Goal: Transaction & Acquisition: Obtain resource

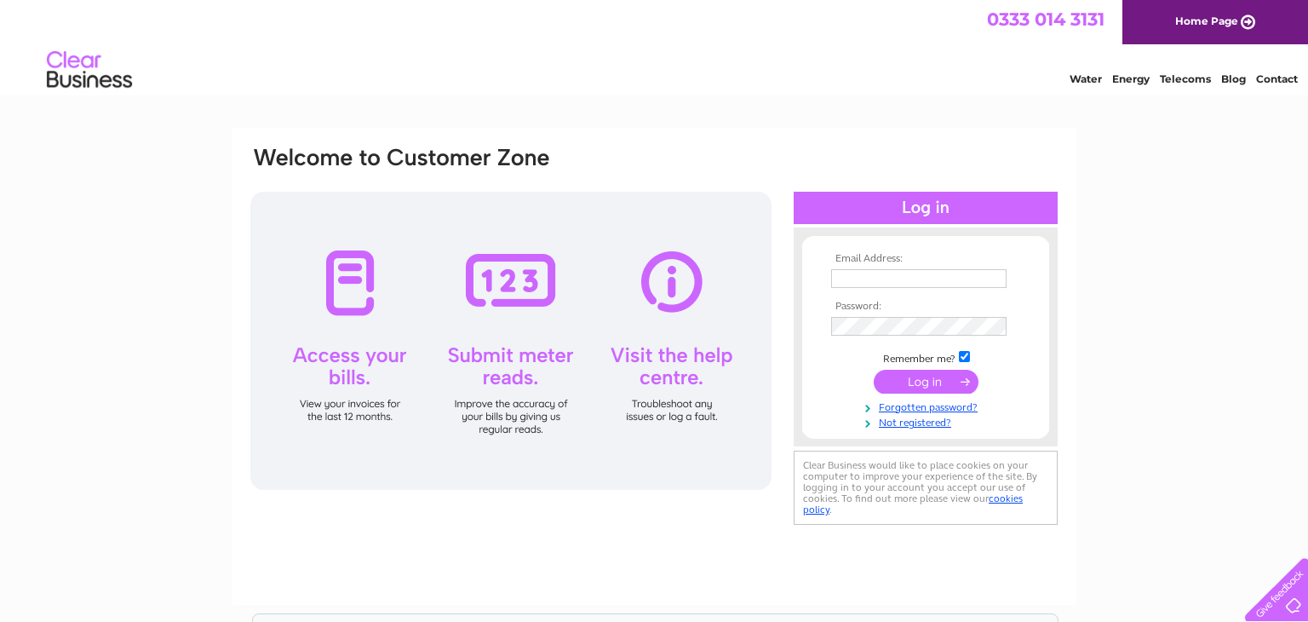
type input "carol@footholdforhealth.co.uk"
click at [935, 382] on input "submit" at bounding box center [926, 382] width 105 height 24
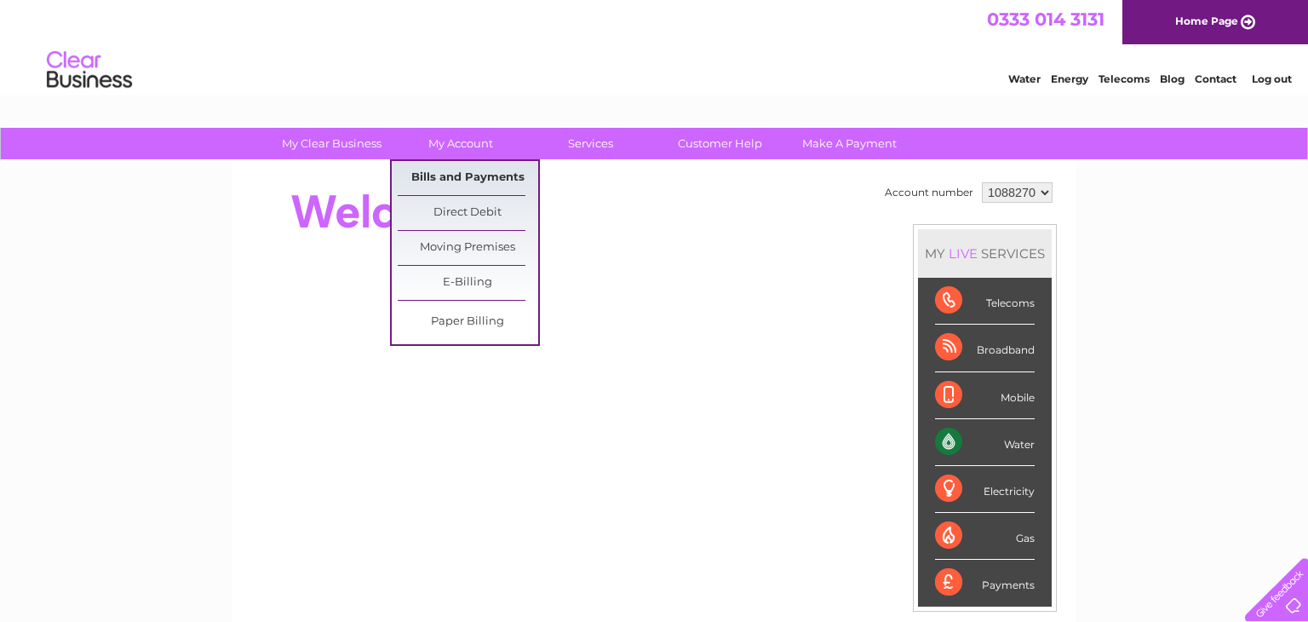
click at [499, 179] on link "Bills and Payments" at bounding box center [468, 178] width 141 height 34
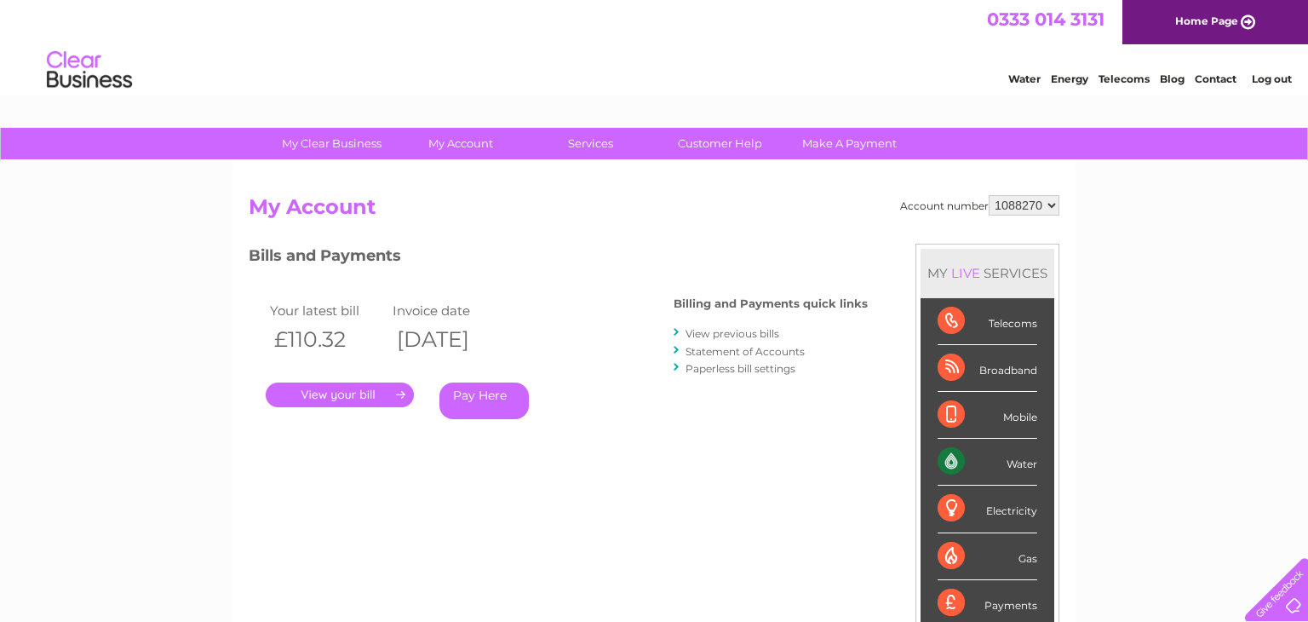
click at [730, 333] on link "View previous bills" at bounding box center [733, 333] width 94 height 13
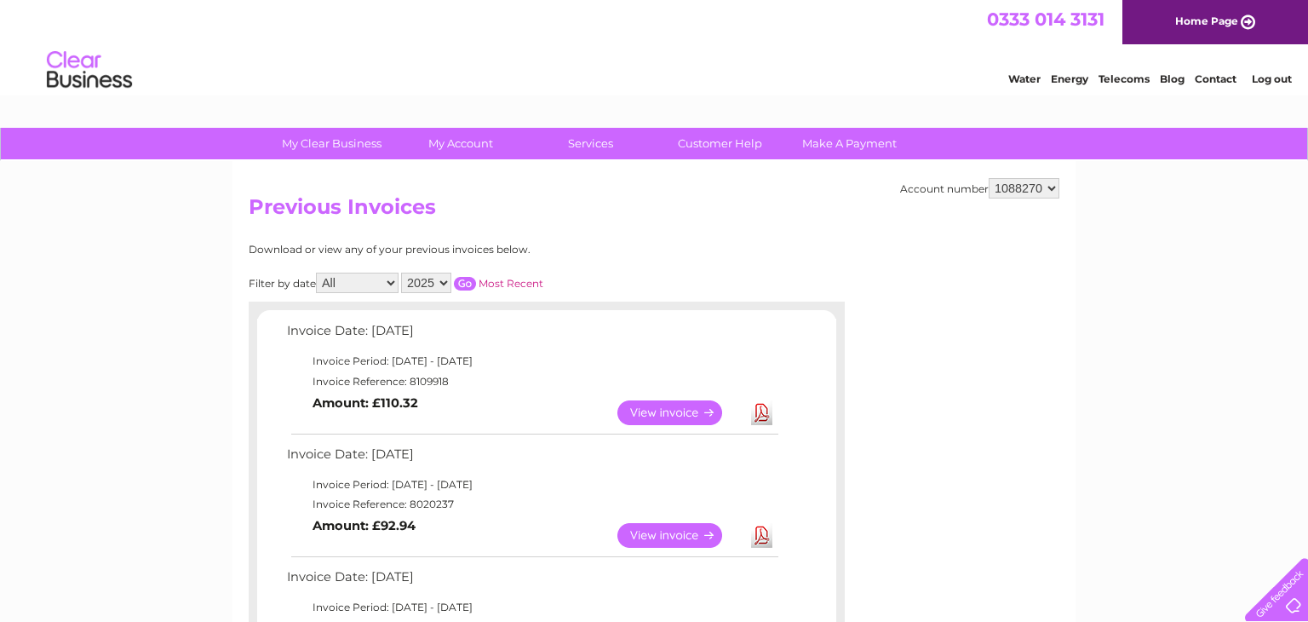
click at [442, 282] on select "2025 2024 2023 2022" at bounding box center [426, 283] width 50 height 20
select select "2024"
click at [401, 273] on select "2025 2024 2023 2022" at bounding box center [426, 283] width 50 height 20
click at [463, 285] on input "button" at bounding box center [465, 284] width 22 height 14
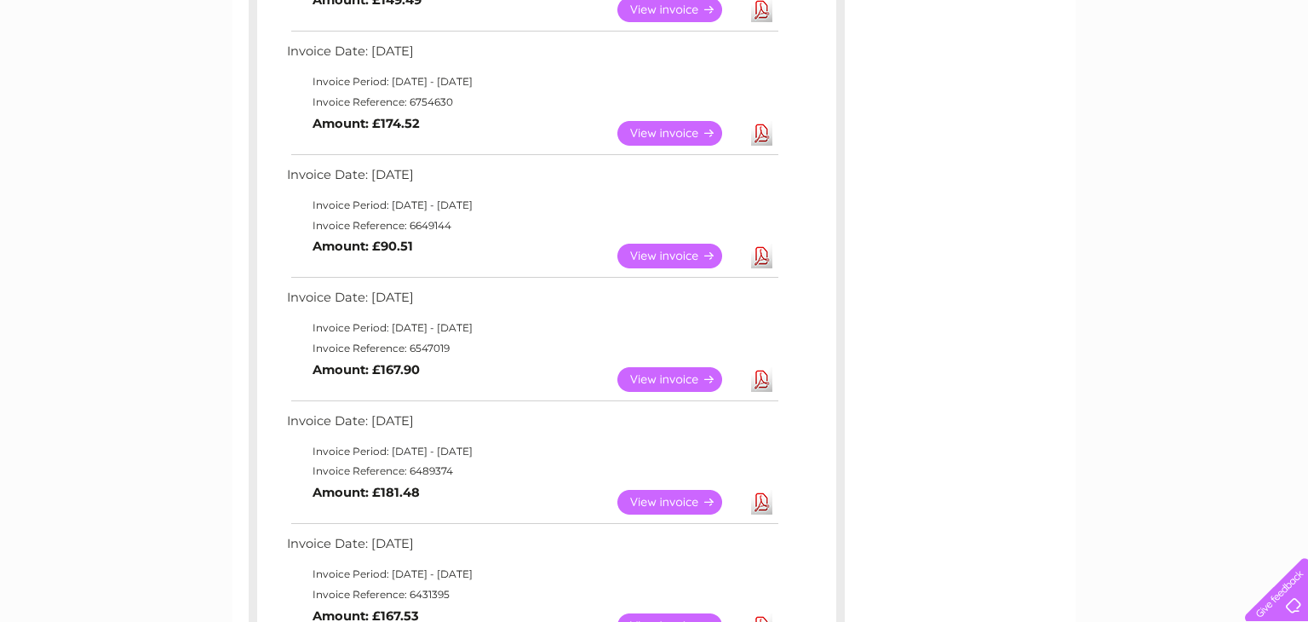
scroll to position [917, 0]
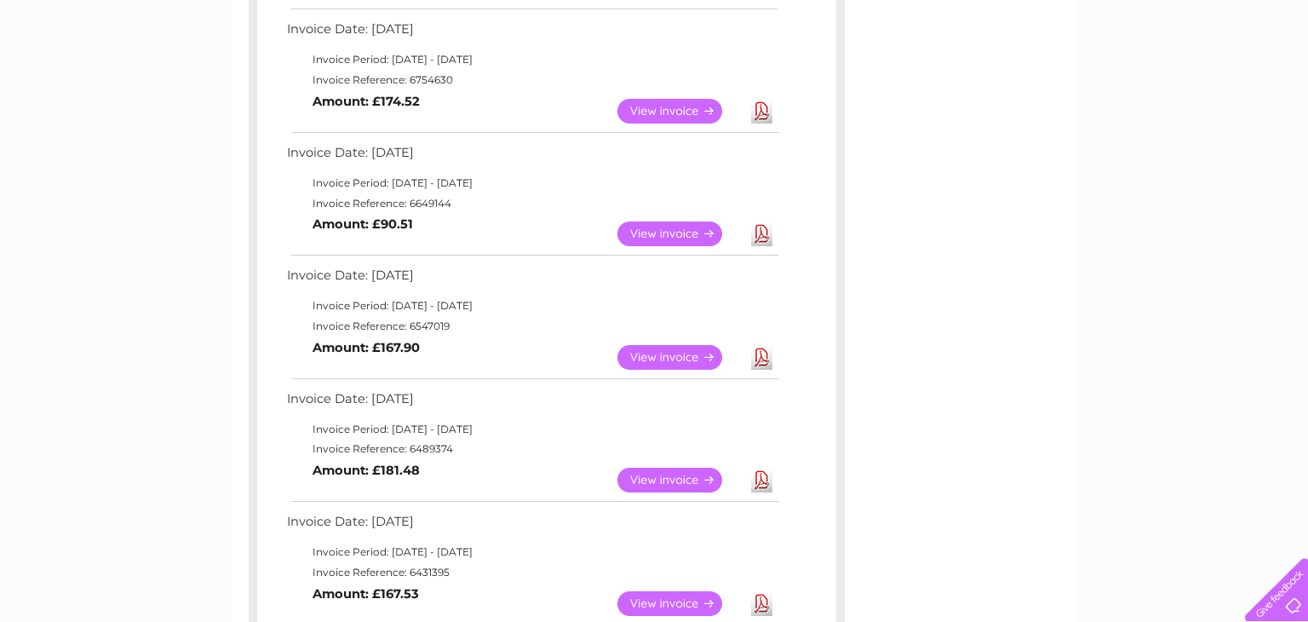
click at [768, 483] on link "Download" at bounding box center [761, 480] width 21 height 25
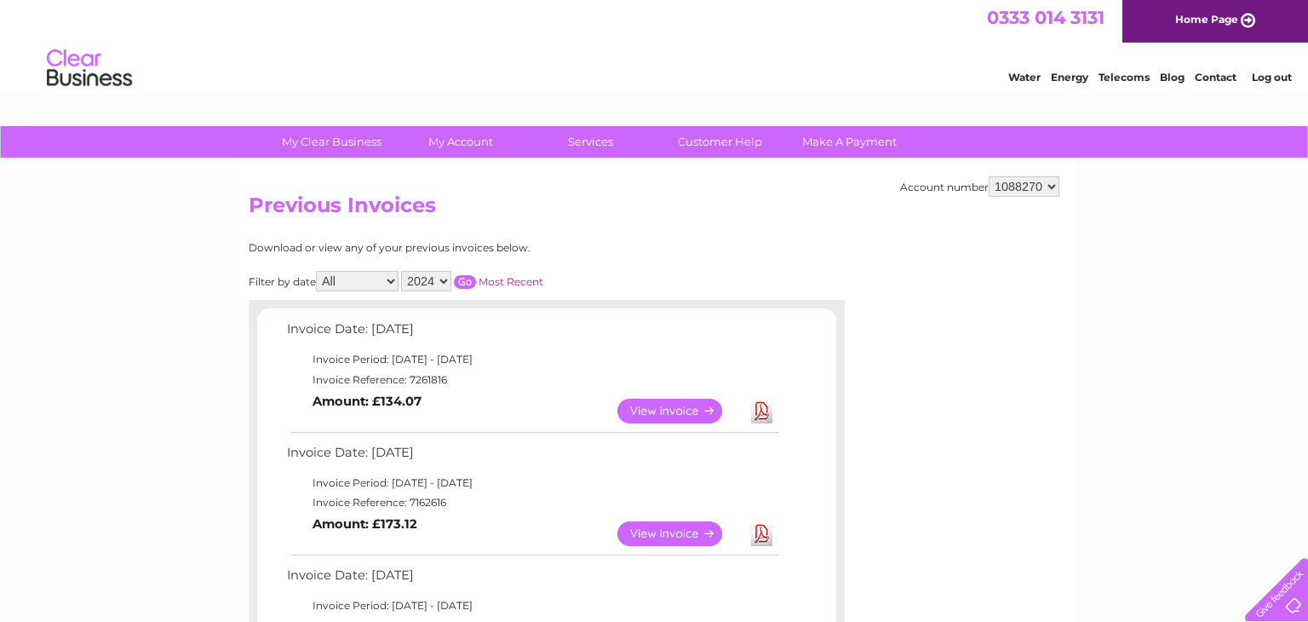
scroll to position [0, 0]
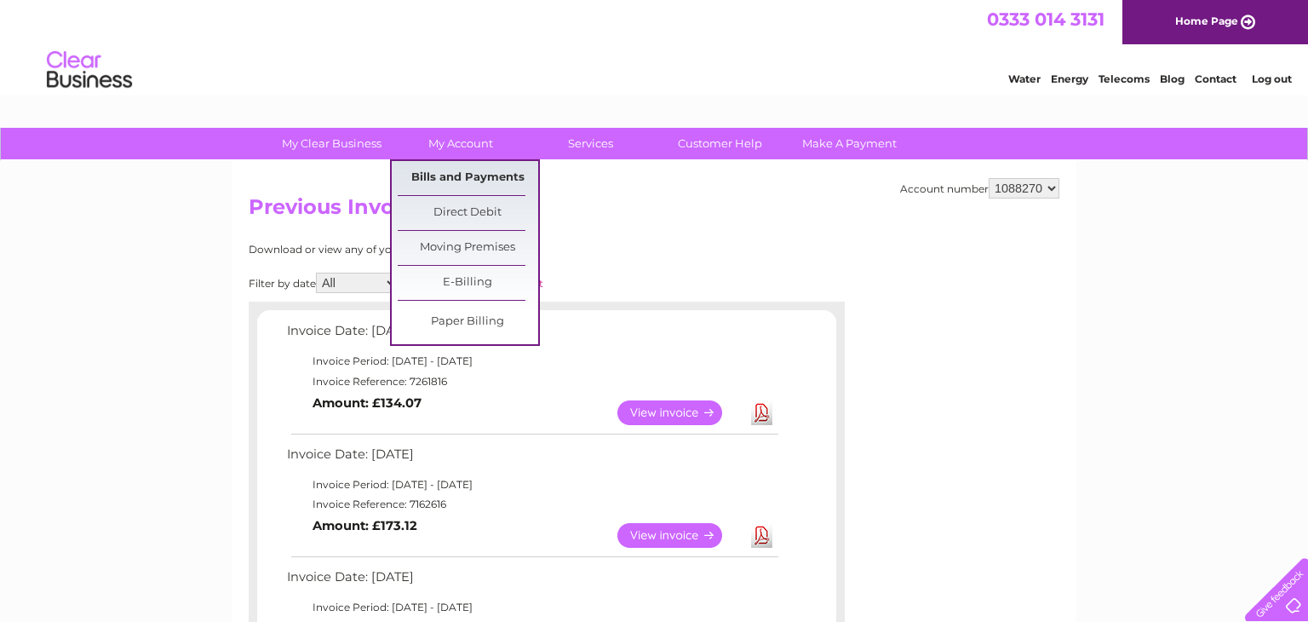
click at [473, 185] on link "Bills and Payments" at bounding box center [468, 178] width 141 height 34
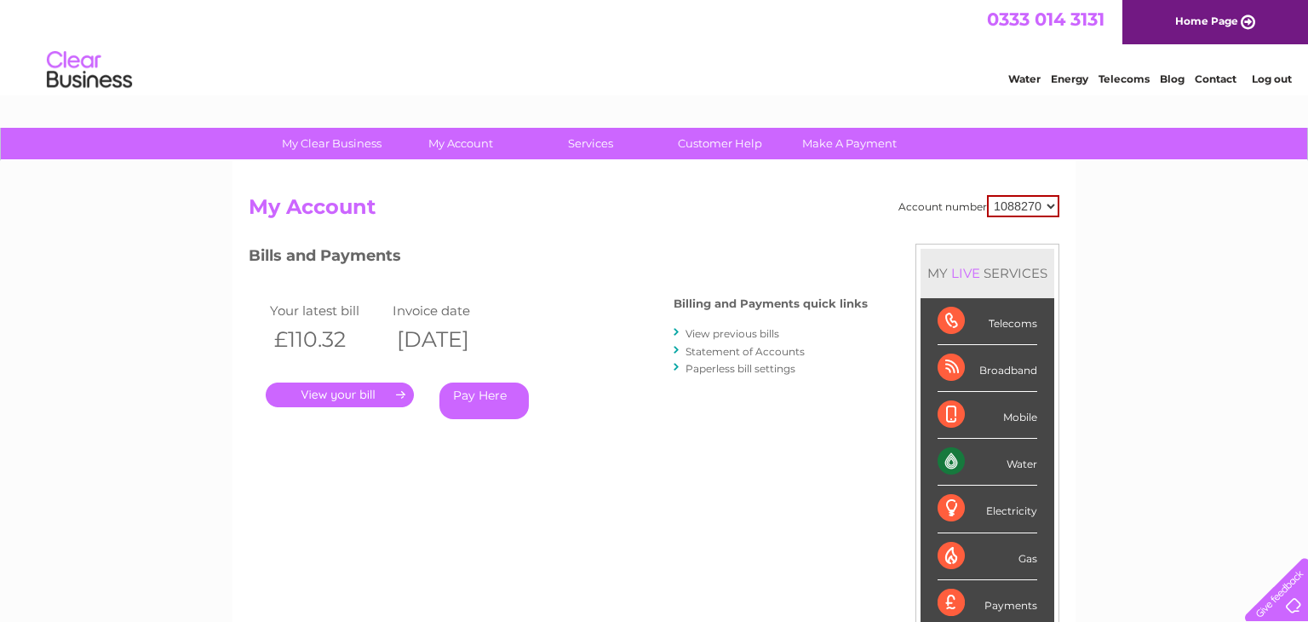
click at [731, 352] on link "Statement of Accounts" at bounding box center [745, 351] width 119 height 13
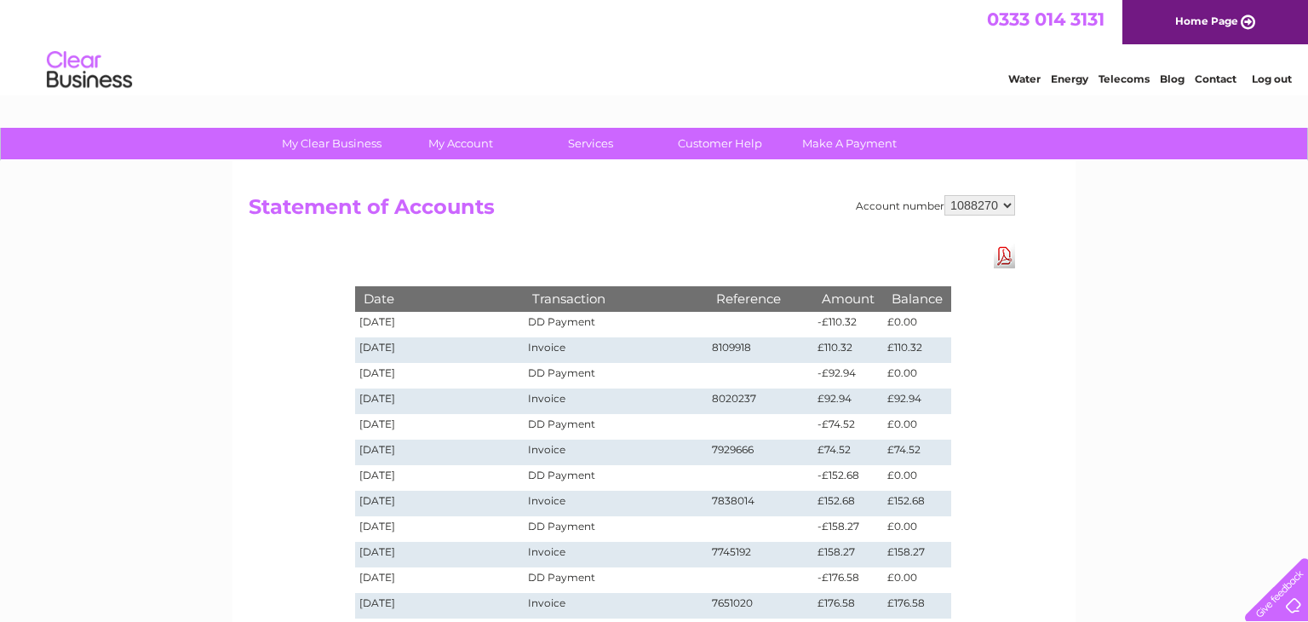
click at [1004, 262] on link "Download Pdf" at bounding box center [1004, 256] width 21 height 25
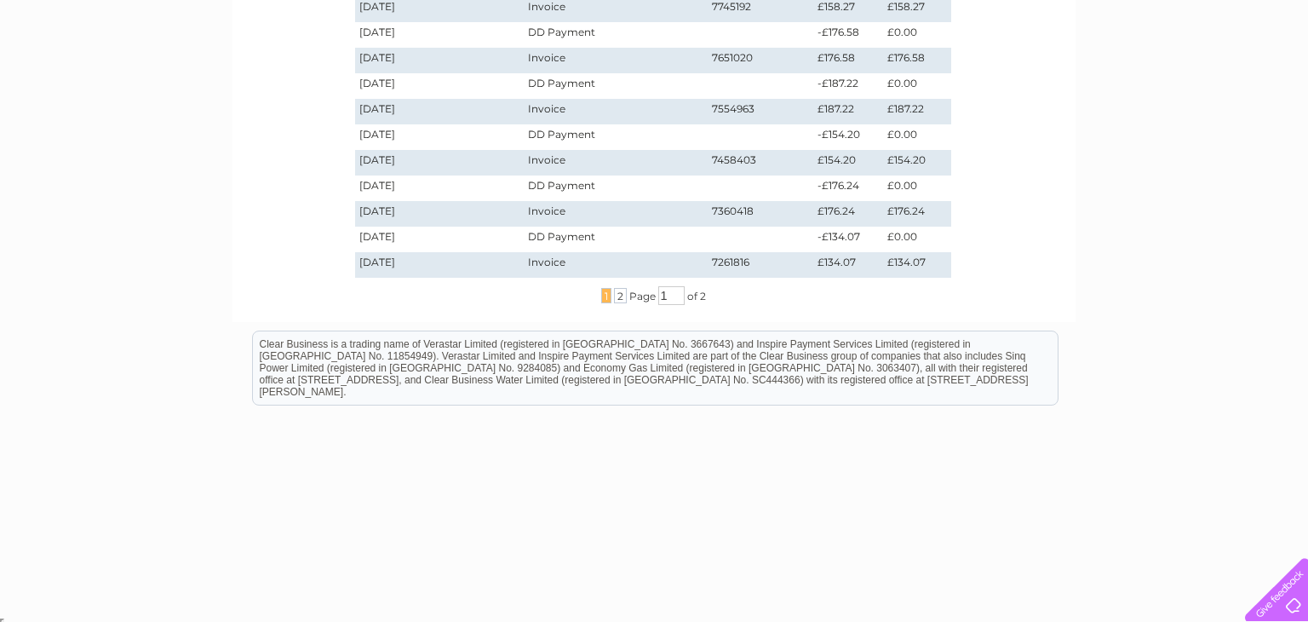
scroll to position [549, 0]
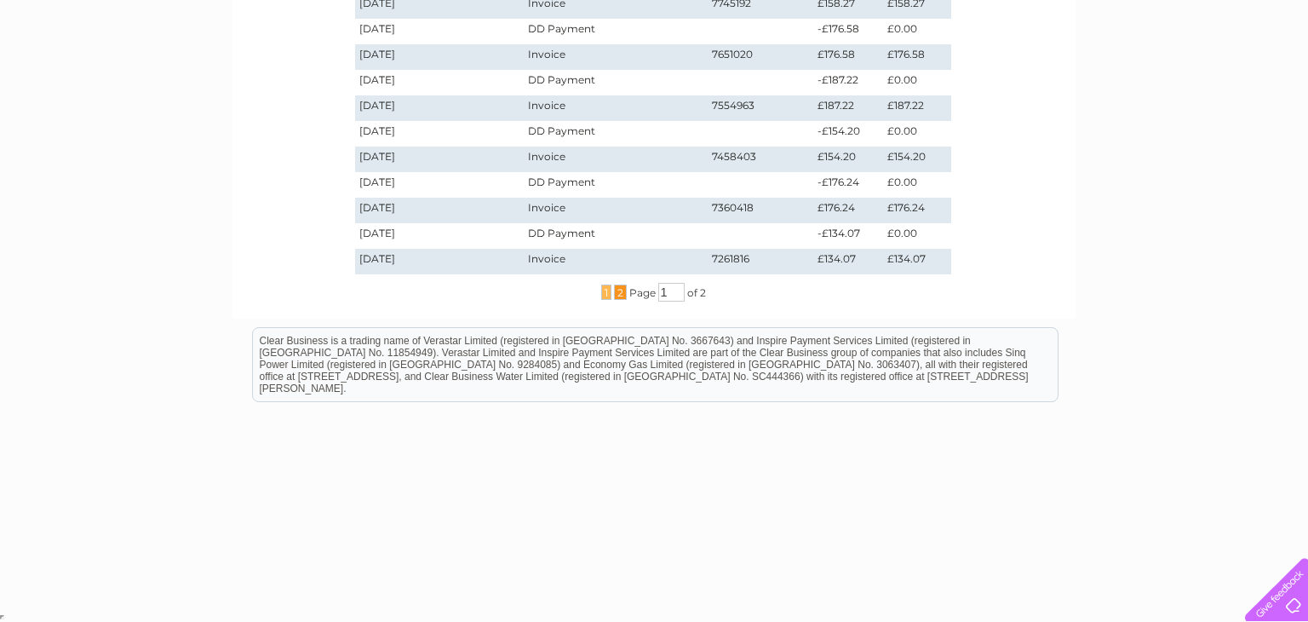
click at [616, 293] on span "2" at bounding box center [620, 292] width 13 height 15
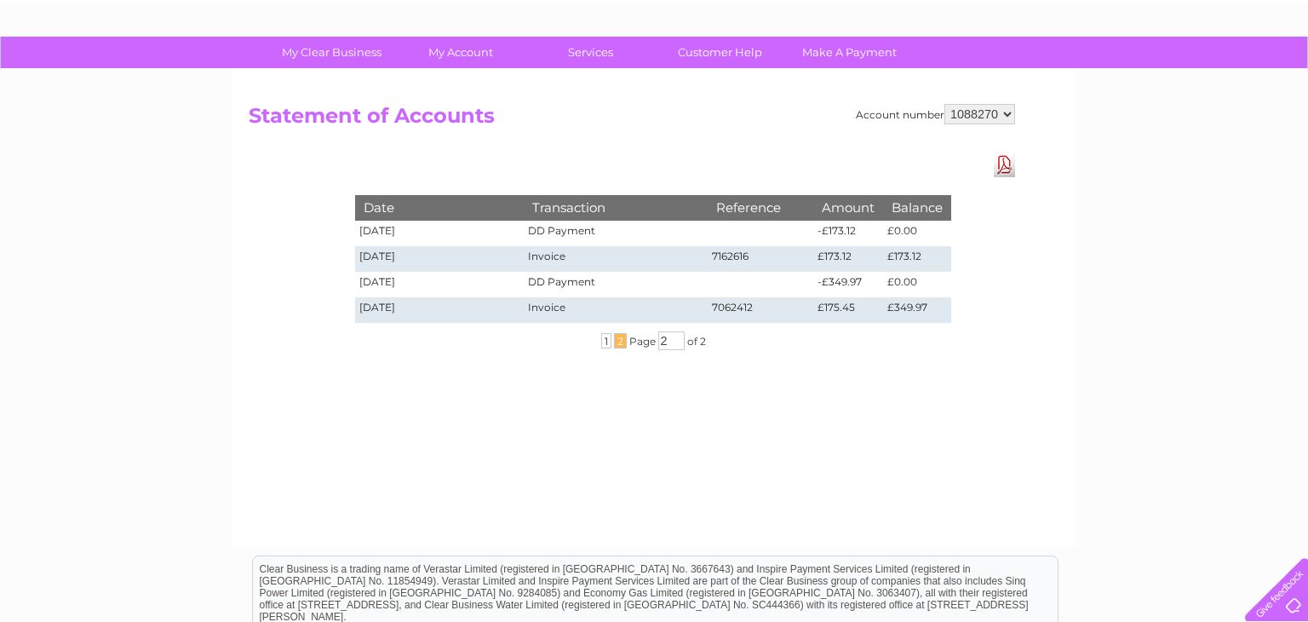
scroll to position [109, 0]
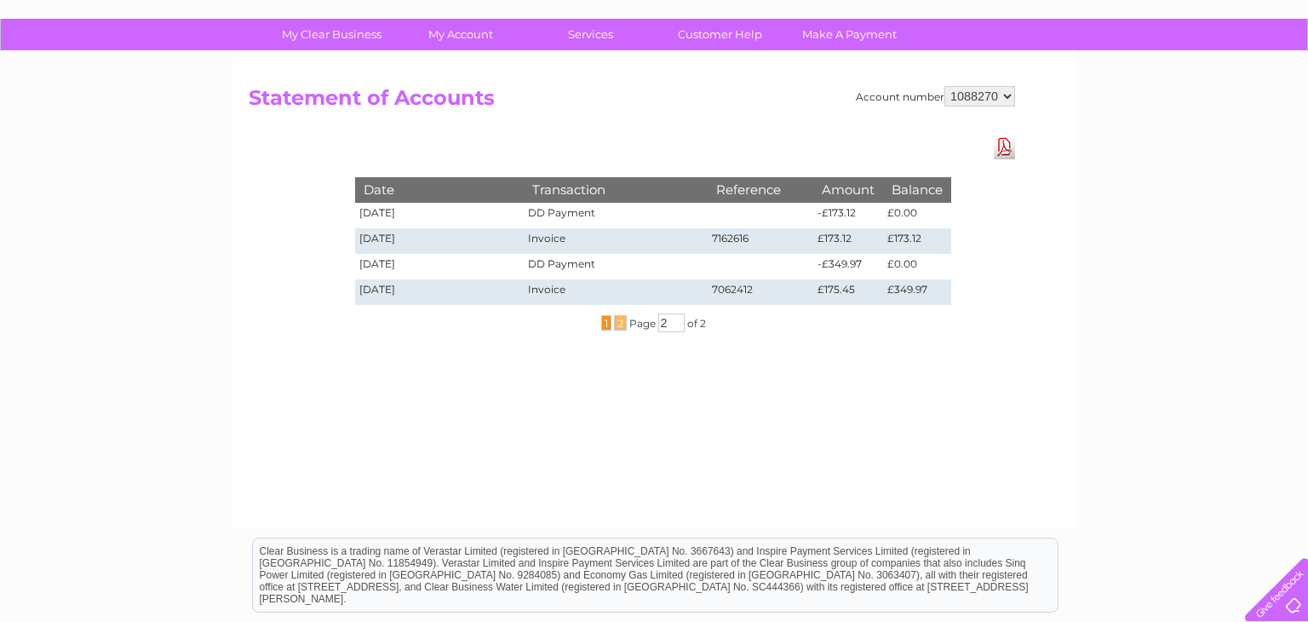
click at [601, 322] on span "1" at bounding box center [606, 322] width 10 height 15
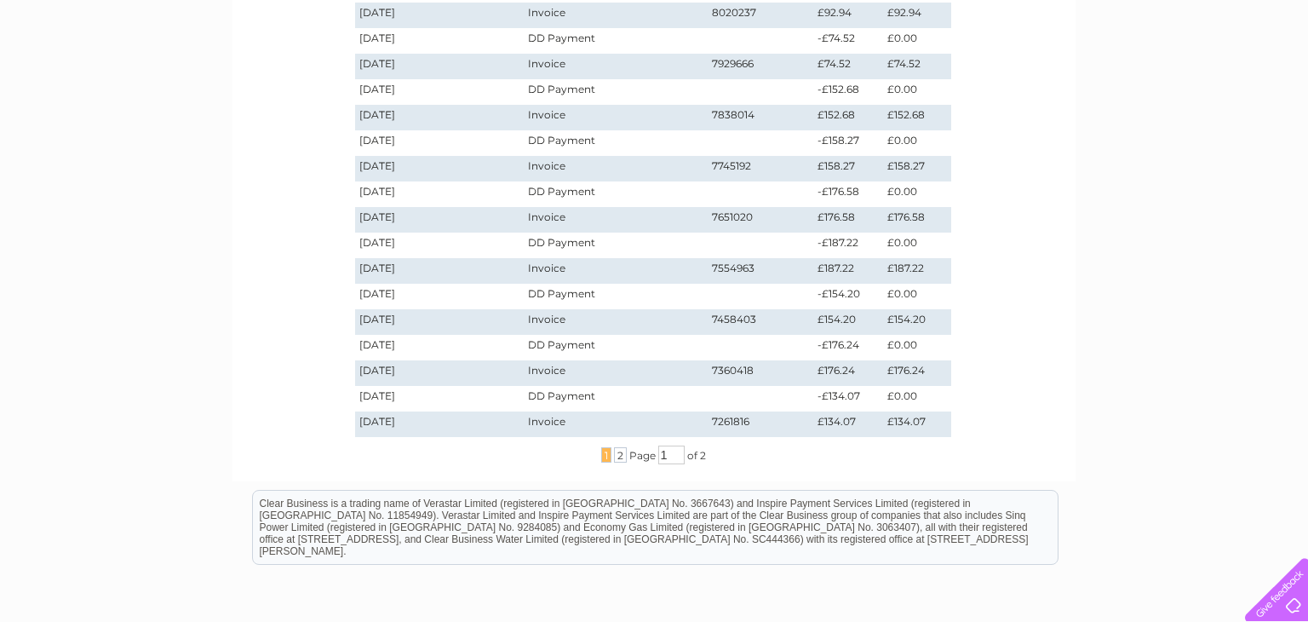
scroll to position [392, 0]
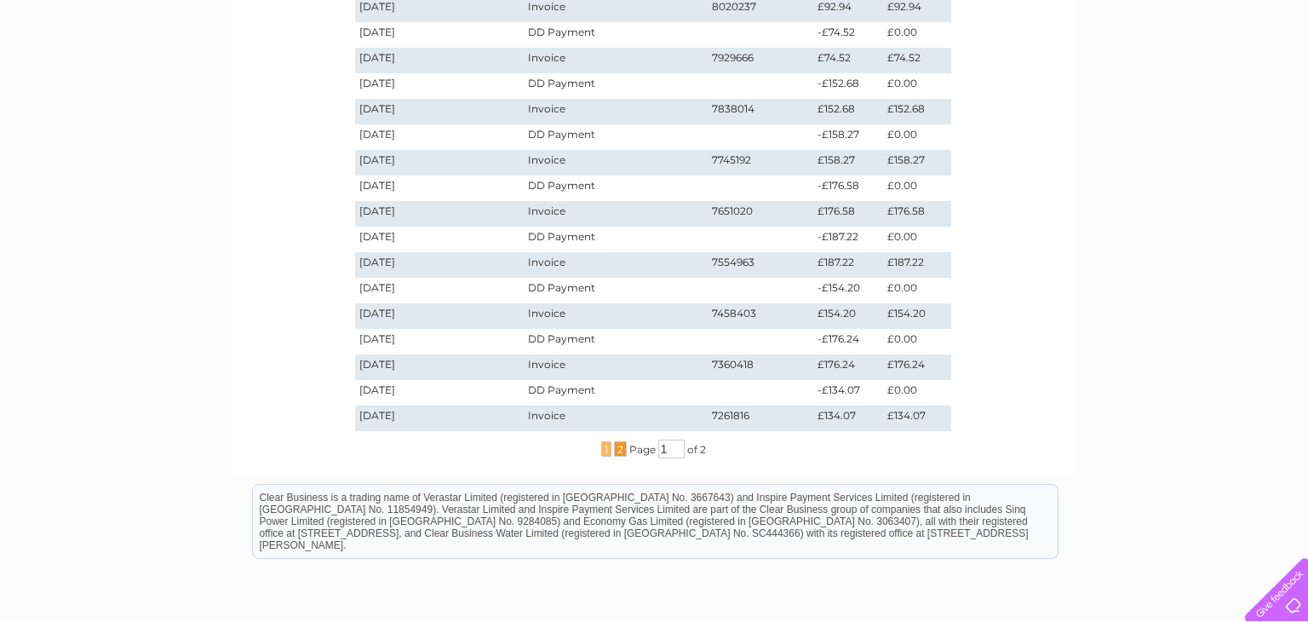
click at [617, 451] on span "2" at bounding box center [620, 448] width 13 height 15
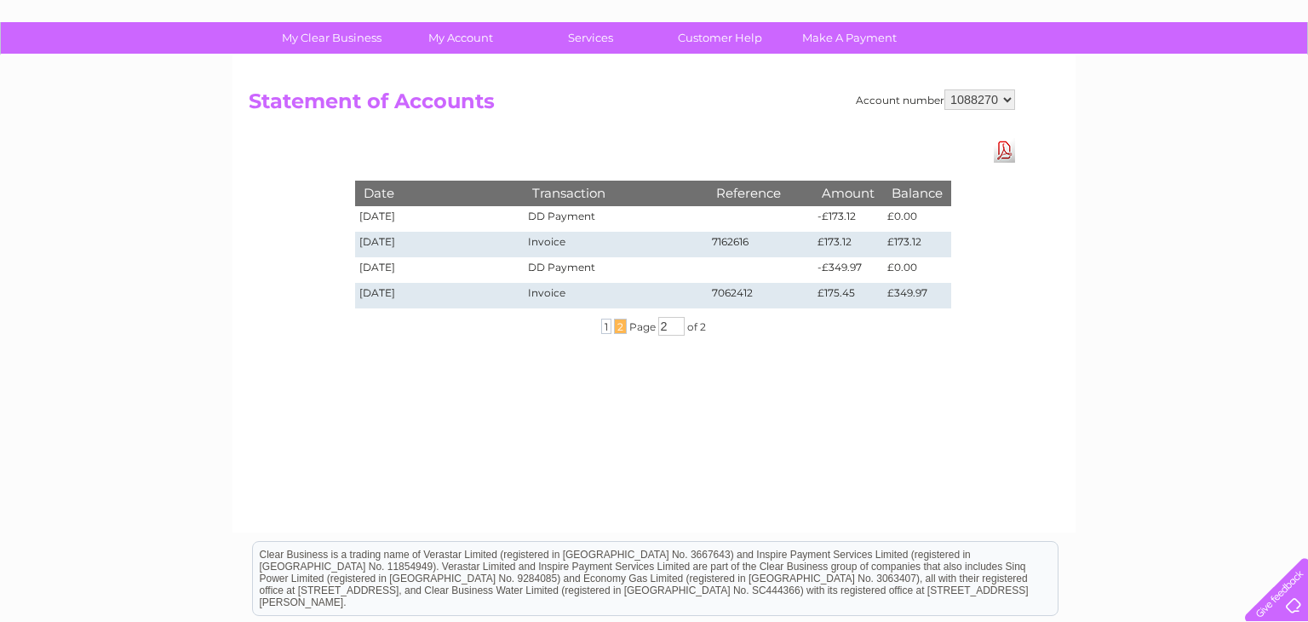
scroll to position [91, 0]
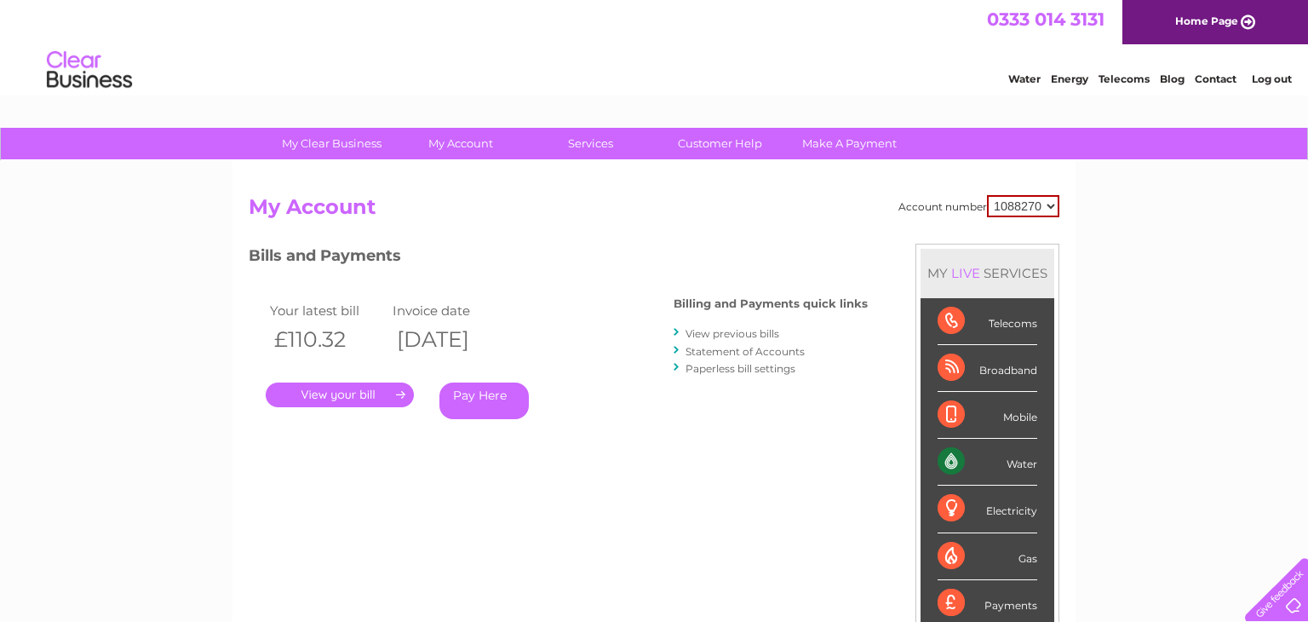
click at [758, 349] on link "Statement of Accounts" at bounding box center [745, 351] width 119 height 13
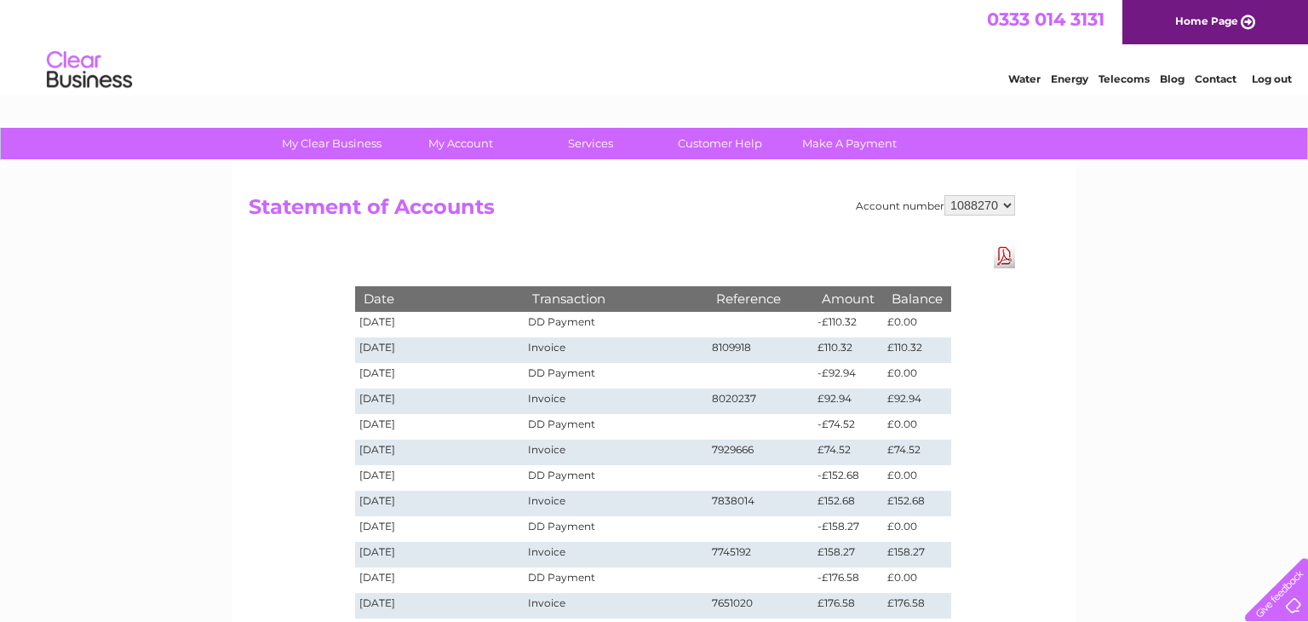
click at [1004, 262] on link "Download Pdf" at bounding box center [1004, 256] width 21 height 25
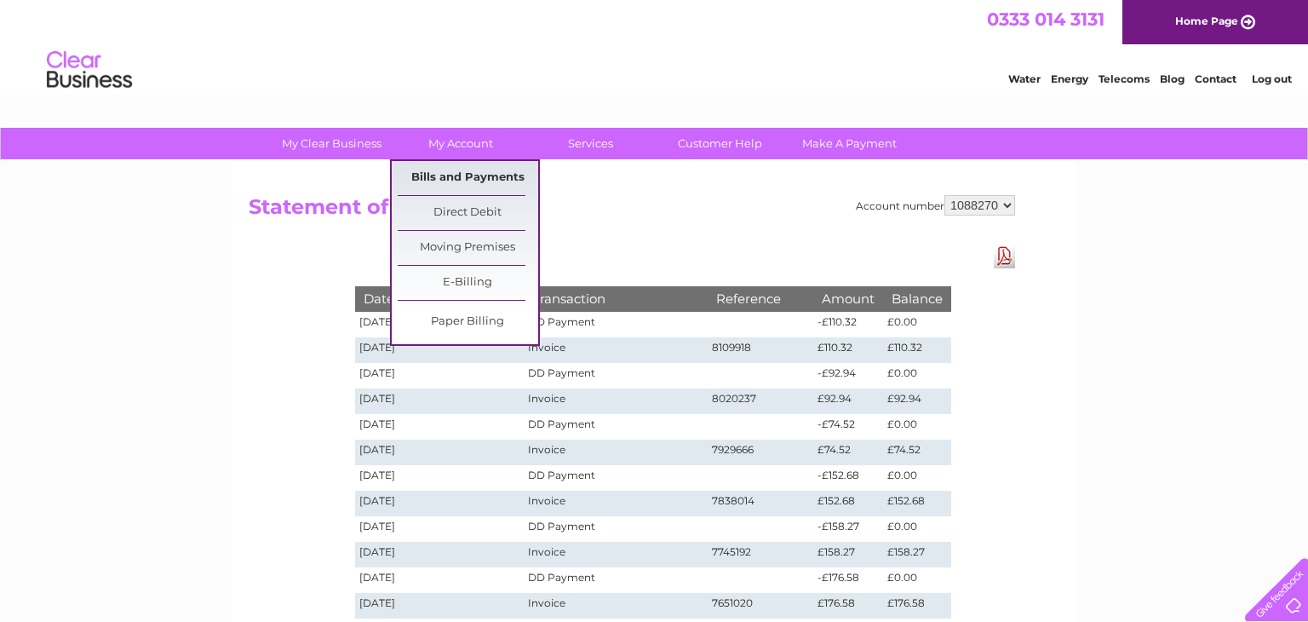
click at [486, 186] on link "Bills and Payments" at bounding box center [468, 178] width 141 height 34
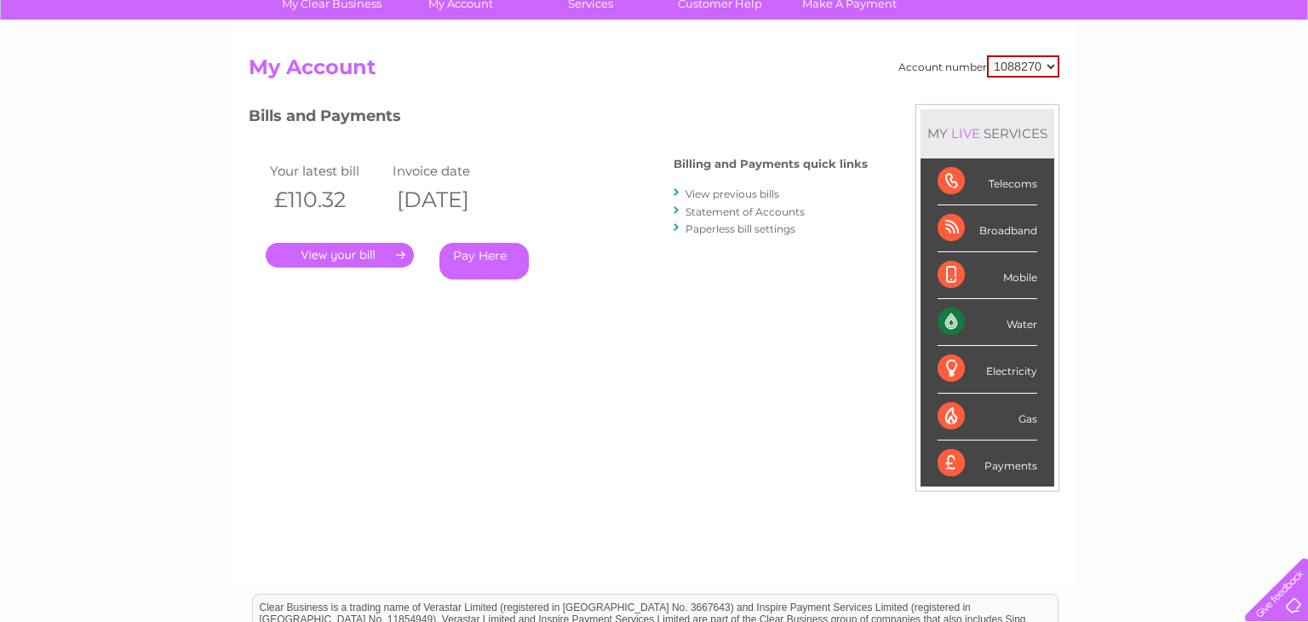
scroll to position [141, 0]
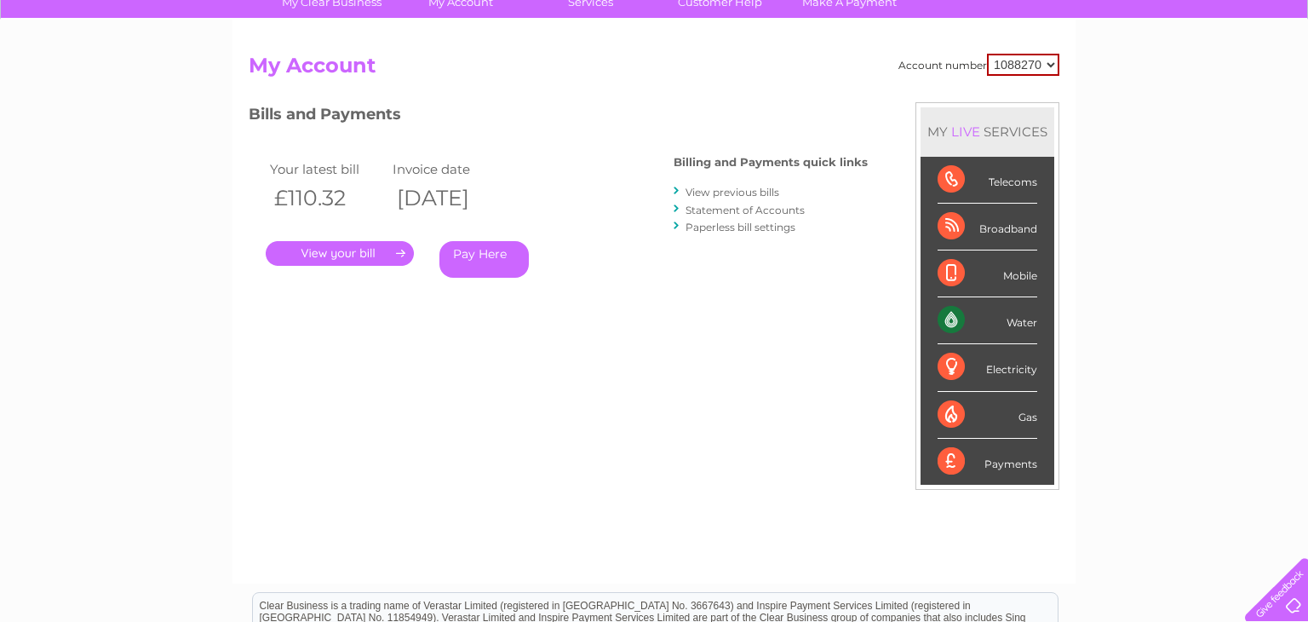
click at [755, 193] on link "View previous bills" at bounding box center [733, 192] width 94 height 13
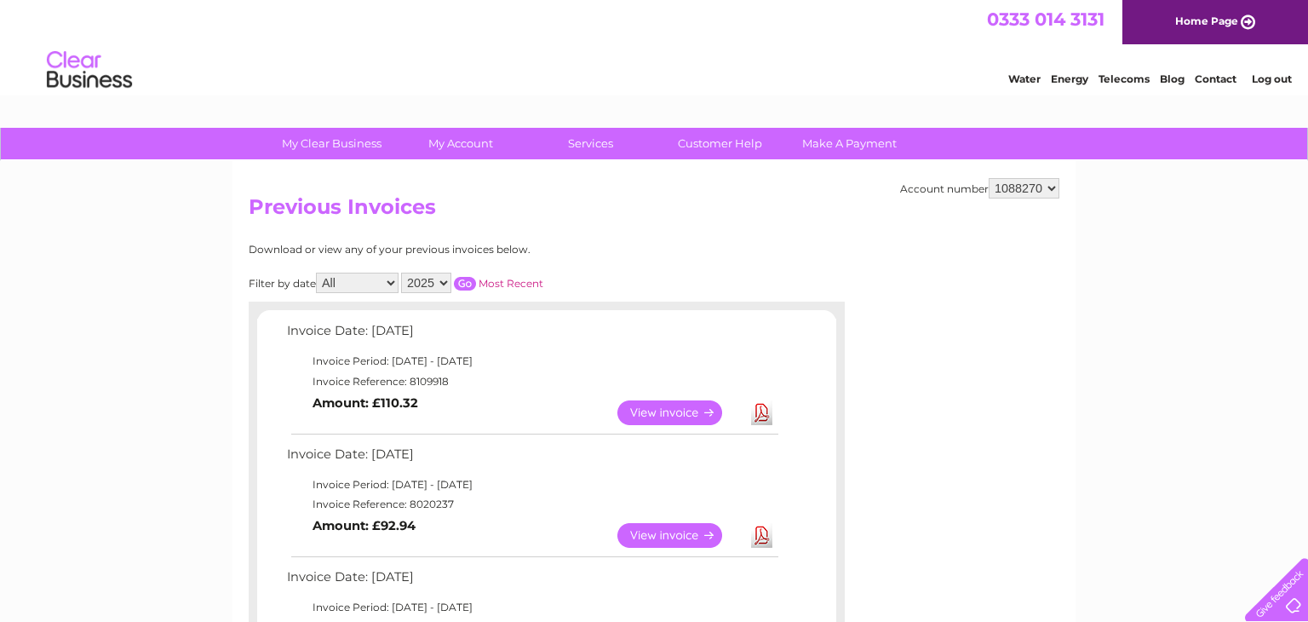
click at [391, 280] on select "All January February March April May June July August September October Novembe…" at bounding box center [357, 283] width 83 height 20
click at [439, 284] on select "2025 2024 2023 2022" at bounding box center [426, 283] width 50 height 20
select select "2024"
click at [401, 273] on select "2025 2024 2023 2022" at bounding box center [426, 283] width 50 height 20
click at [390, 285] on select "All January February March April May June July August September October Novembe…" at bounding box center [357, 283] width 83 height 20
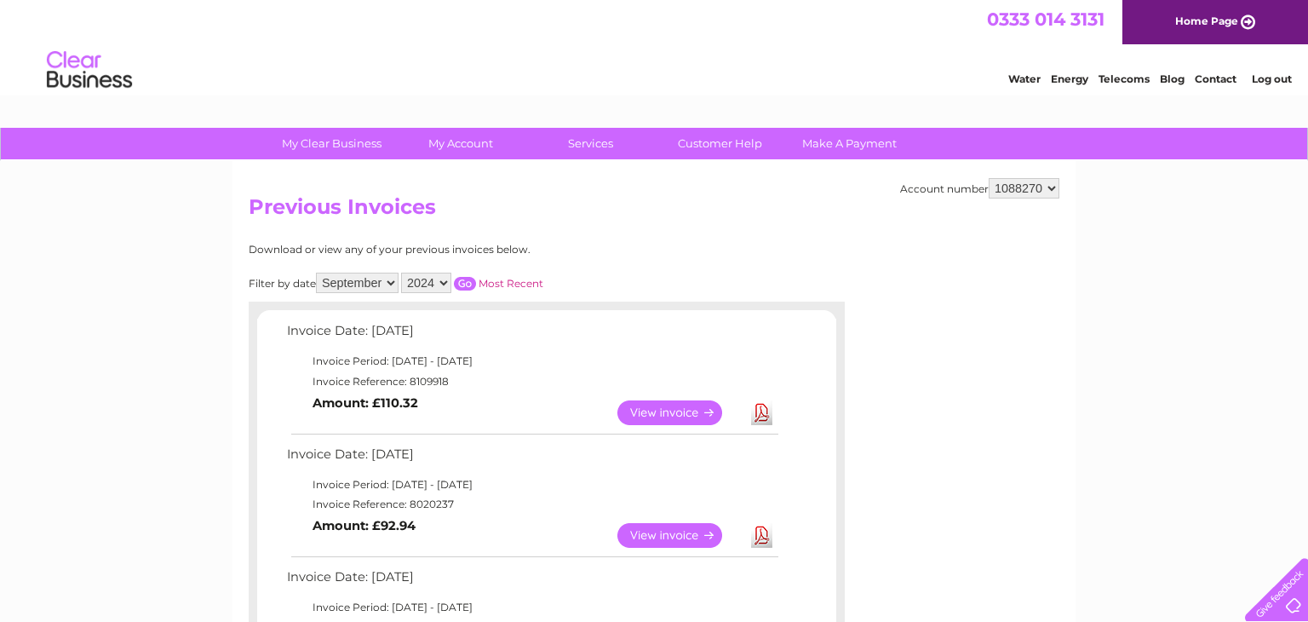
click at [318, 273] on select "All January February March April May June July August September October Novembe…" at bounding box center [357, 283] width 83 height 20
click at [394, 280] on select "All January February March April May June July August September October Novembe…" at bounding box center [357, 283] width 83 height 20
click at [318, 273] on select "All January February March April May June July August September October Novembe…" at bounding box center [357, 283] width 83 height 20
click at [456, 285] on input "button" at bounding box center [465, 284] width 22 height 14
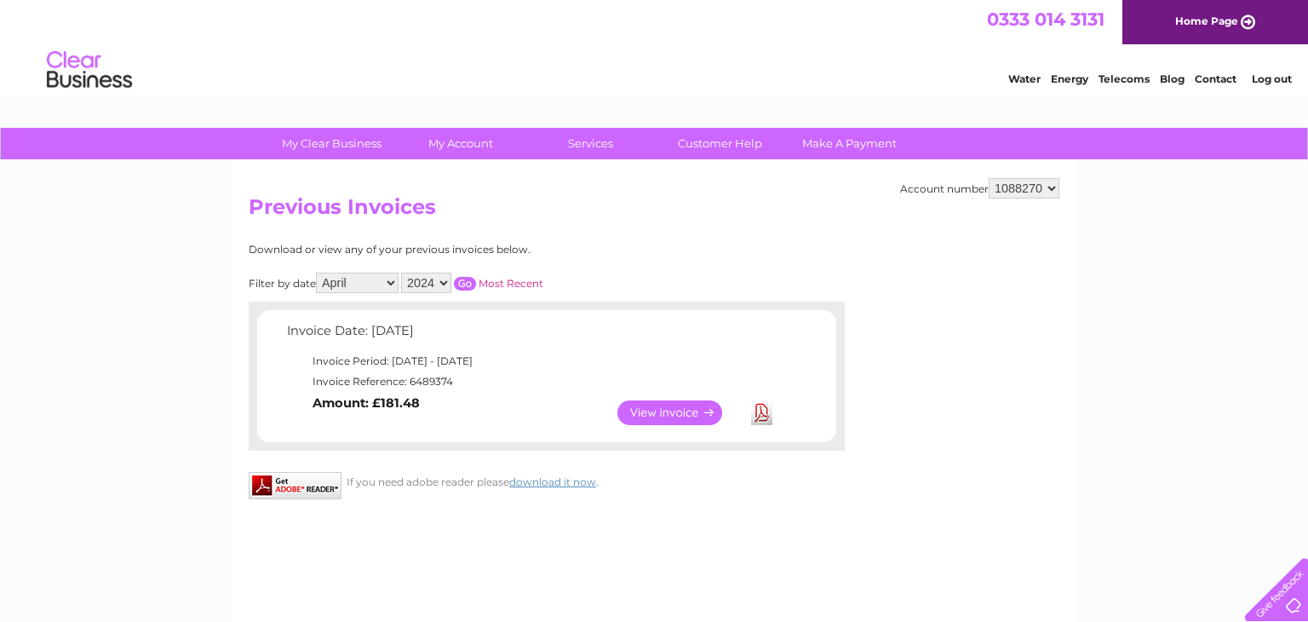
click at [388, 282] on select "All January February March April May June July August September October Novembe…" at bounding box center [357, 283] width 83 height 20
click at [318, 273] on select "All January February March April May June July August September October Novembe…" at bounding box center [357, 283] width 83 height 20
click at [458, 287] on input "button" at bounding box center [465, 284] width 22 height 14
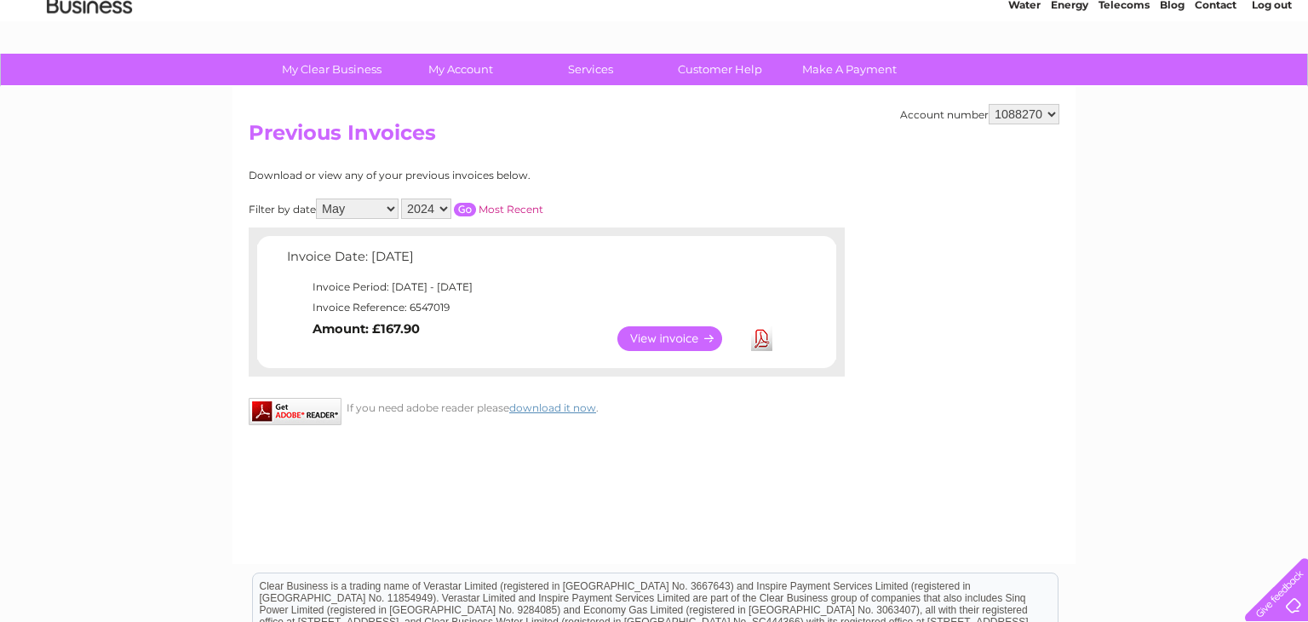
scroll to position [72, 0]
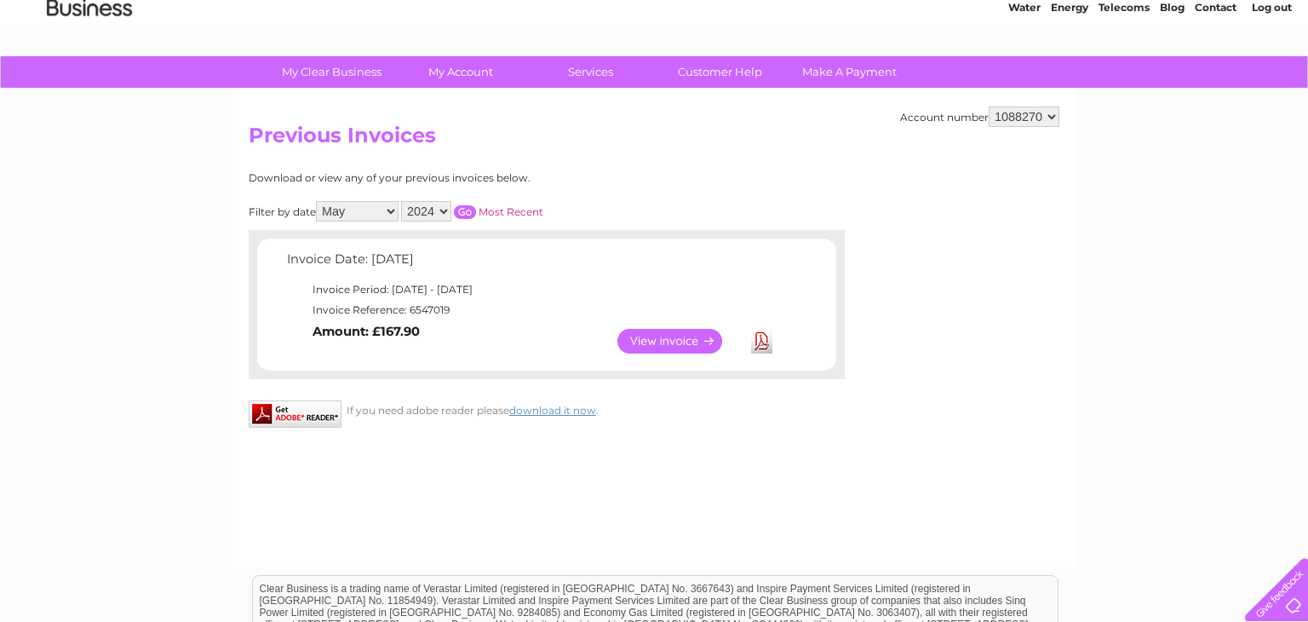
click at [392, 213] on select "All January February March April May June July August September October Novembe…" at bounding box center [357, 211] width 83 height 20
click at [318, 201] on select "All January February March April May June July August September October Novembe…" at bounding box center [357, 211] width 83 height 20
click at [390, 212] on select "All January February March April May June July August September October Novembe…" at bounding box center [357, 211] width 83 height 20
select select "5"
click at [318, 201] on select "All January February March April May June July August September October Novembe…" at bounding box center [357, 211] width 83 height 20
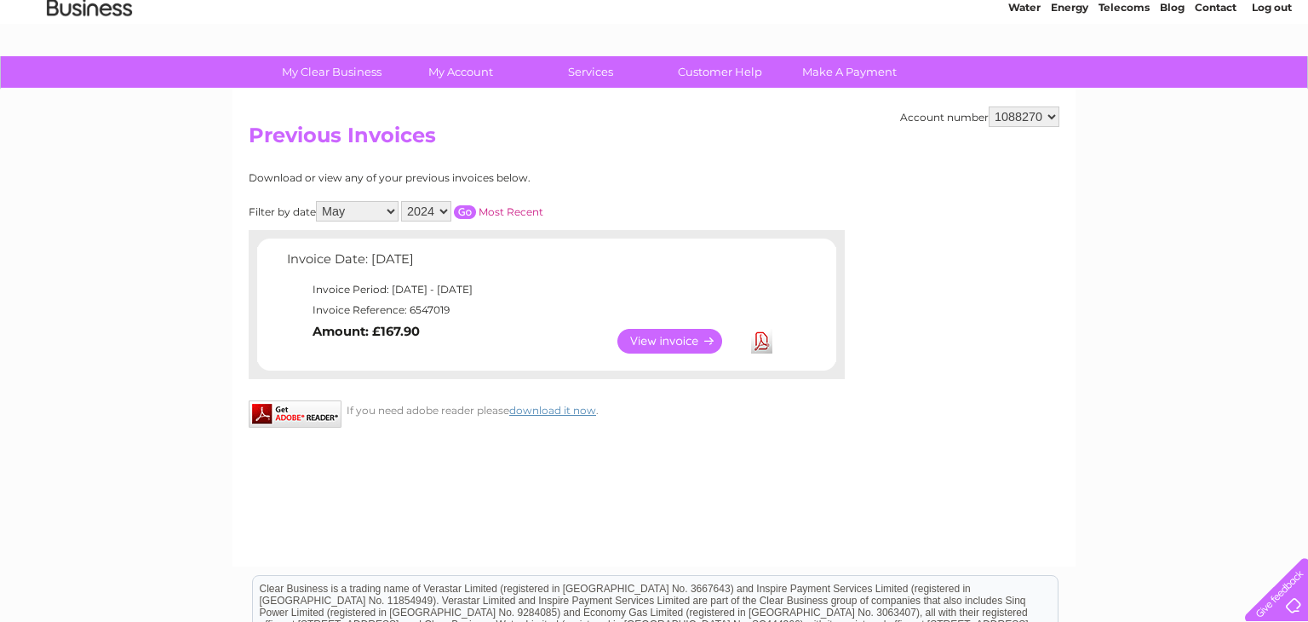
click at [387, 210] on select "All January February March April May June July August September October Novembe…" at bounding box center [357, 211] width 83 height 20
click at [462, 156] on div "Account number 1088270 Previous Invoices Download or view any of your previous …" at bounding box center [654, 327] width 843 height 477
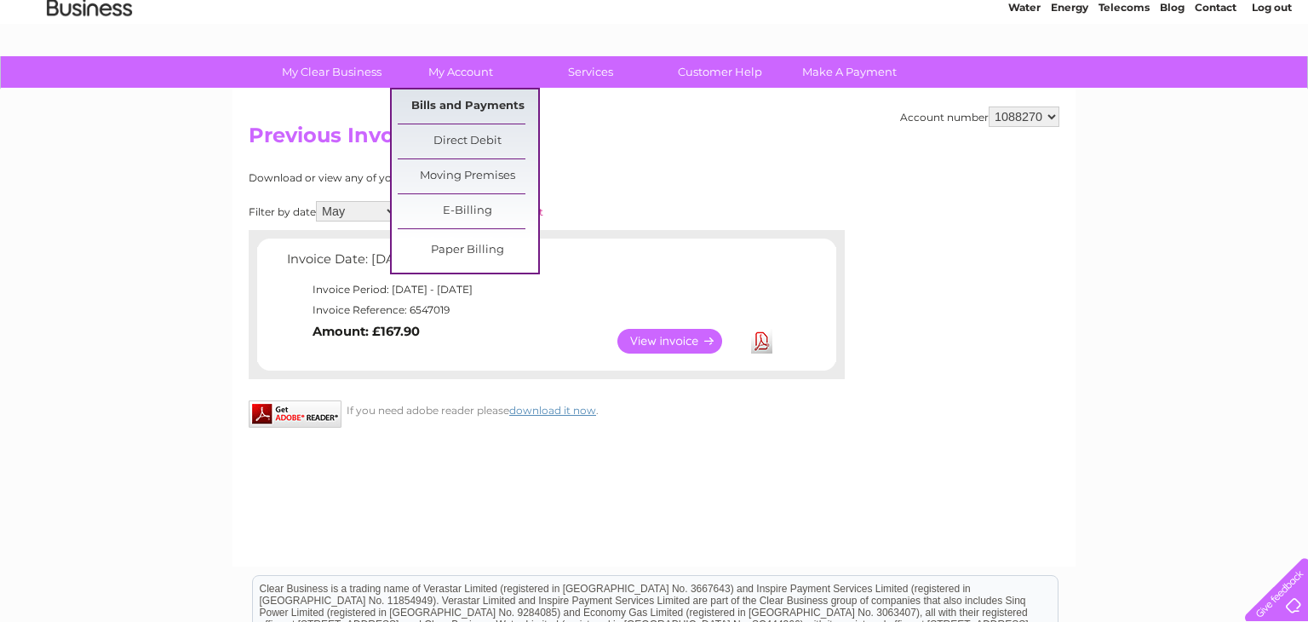
click at [480, 100] on link "Bills and Payments" at bounding box center [468, 106] width 141 height 34
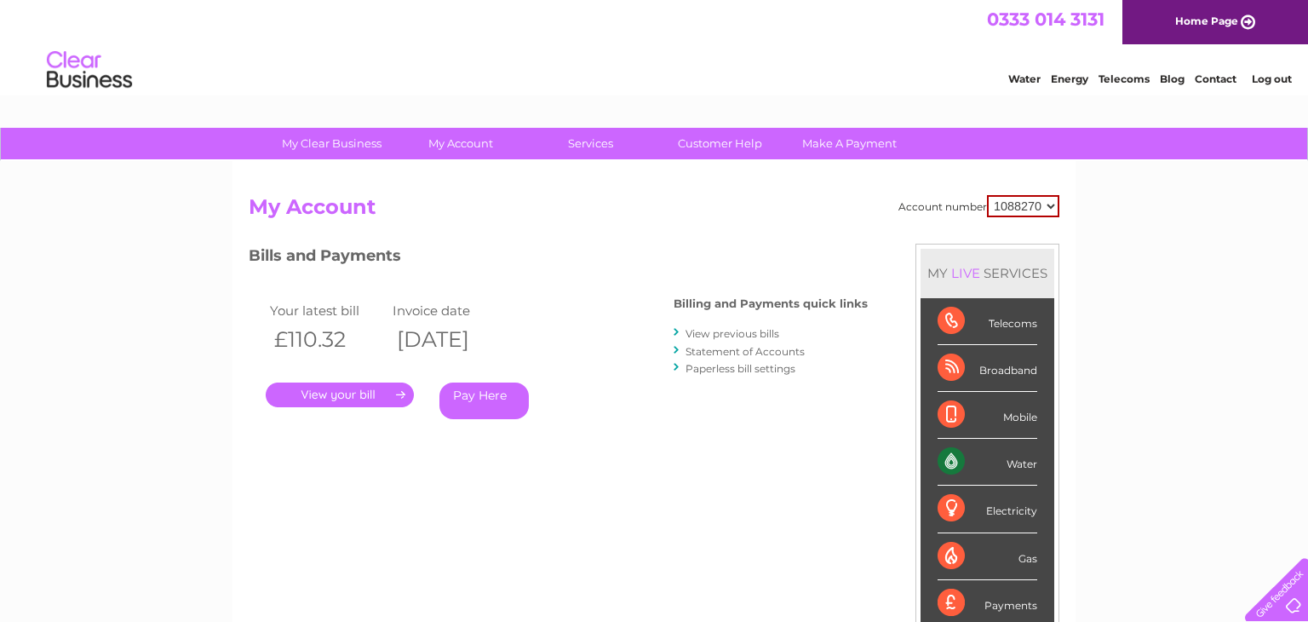
click at [388, 392] on link "." at bounding box center [340, 394] width 148 height 25
click at [732, 334] on link "View previous bills" at bounding box center [733, 333] width 94 height 13
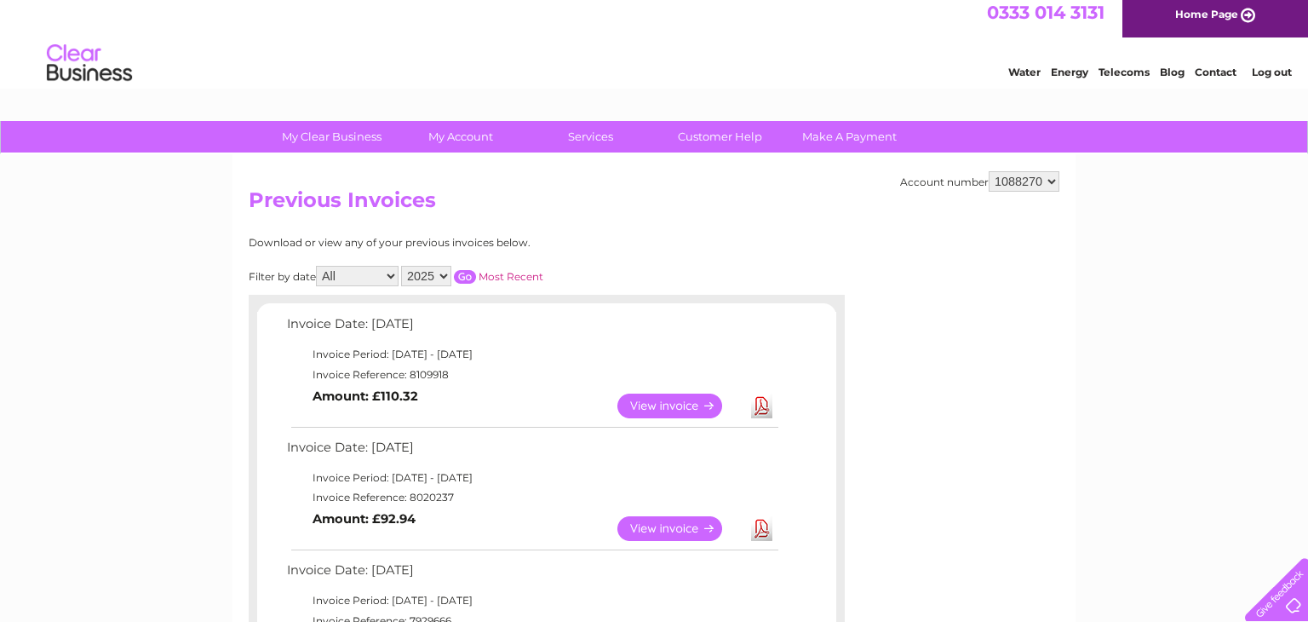
scroll to position [26, 0]
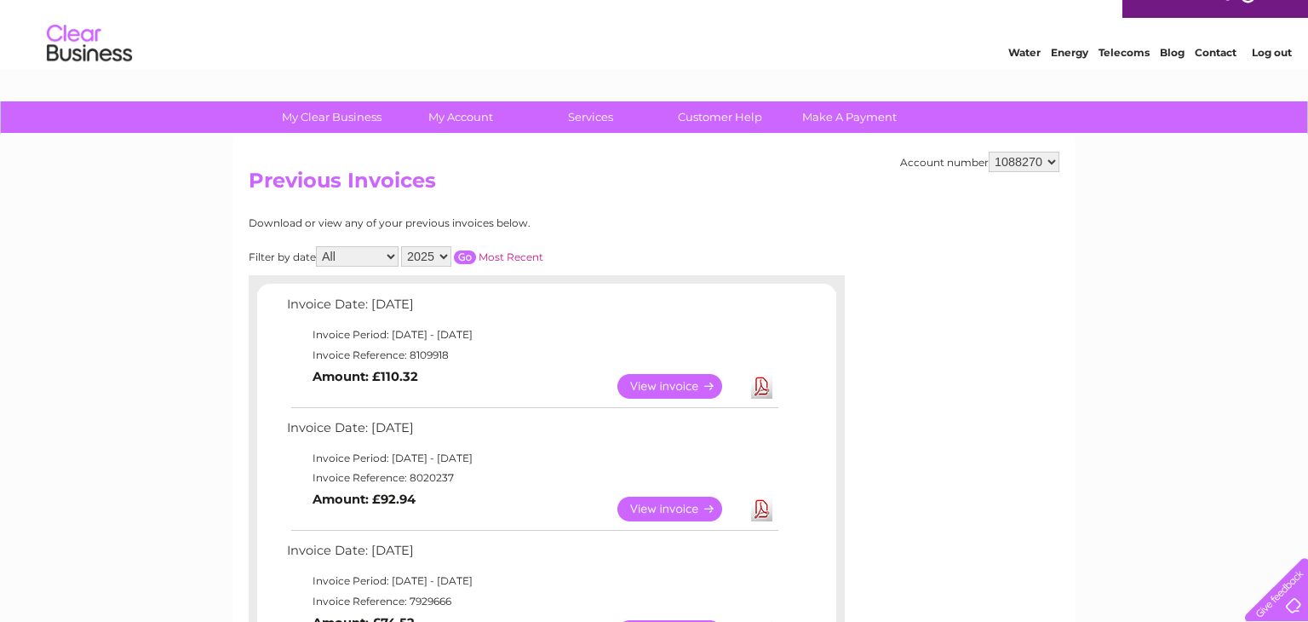
click at [438, 255] on select "2025 2024 2023 2022" at bounding box center [426, 256] width 50 height 20
select select "2024"
click at [401, 246] on select "2025 2024 2023 2022" at bounding box center [426, 256] width 50 height 20
click at [459, 253] on input "button" at bounding box center [465, 257] width 22 height 14
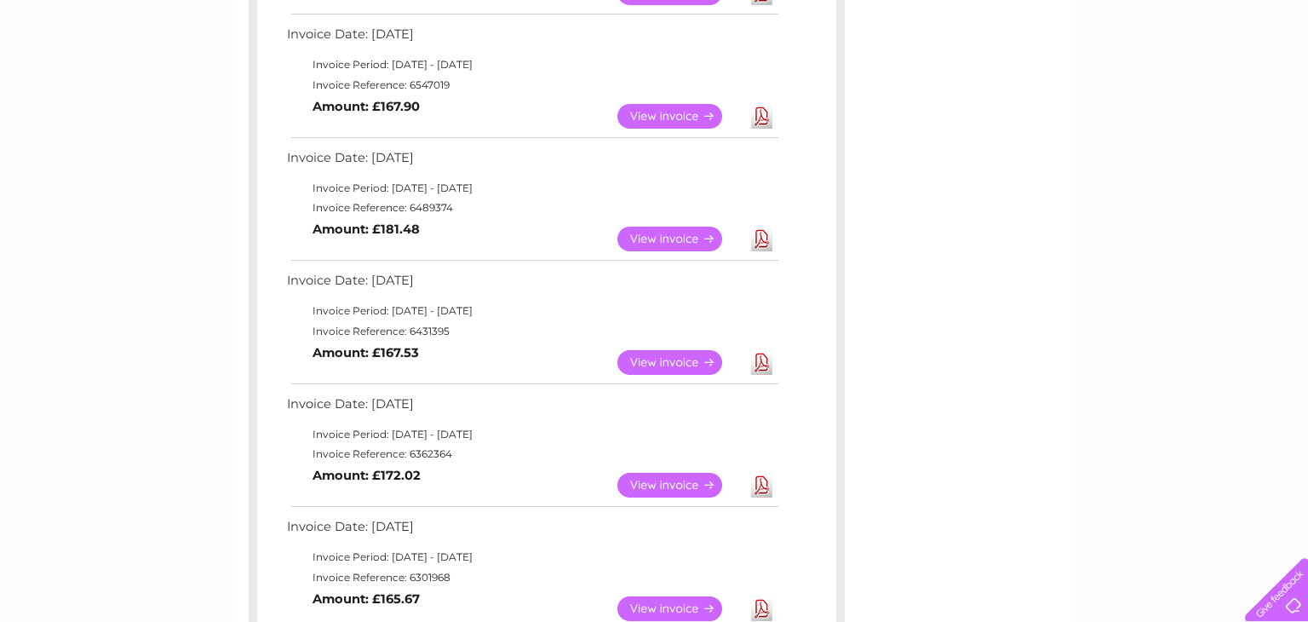
scroll to position [1151, 0]
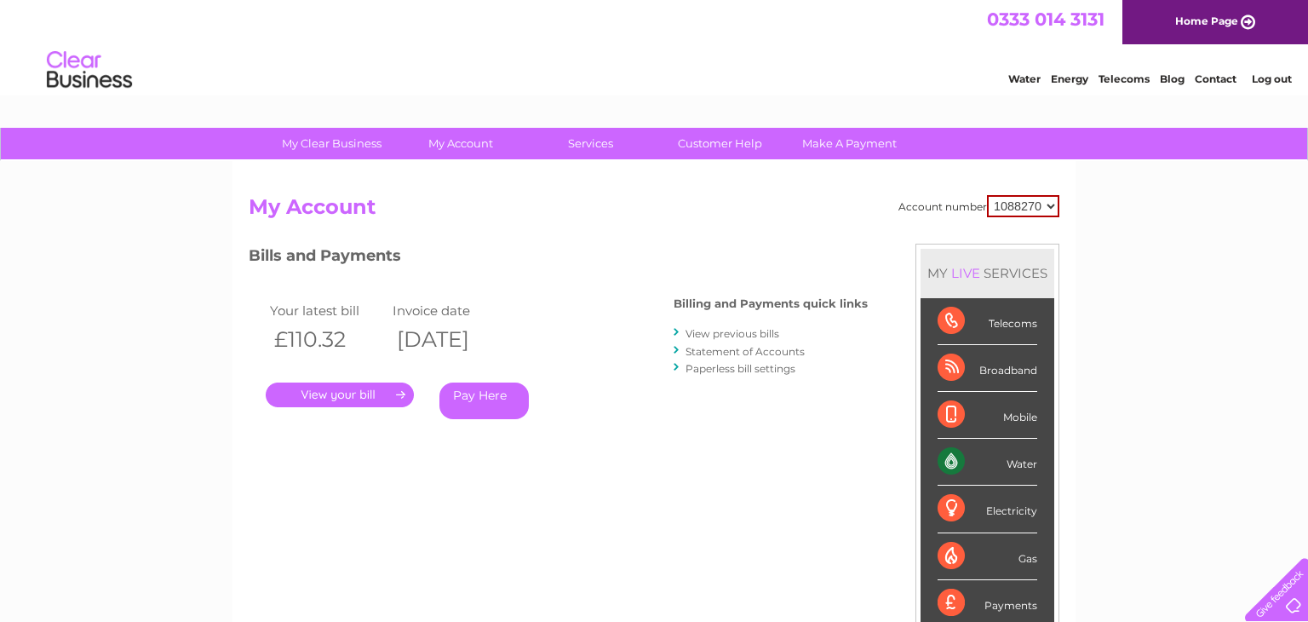
click at [1277, 78] on link "Log out" at bounding box center [1272, 78] width 40 height 13
